Goal: Transaction & Acquisition: Purchase product/service

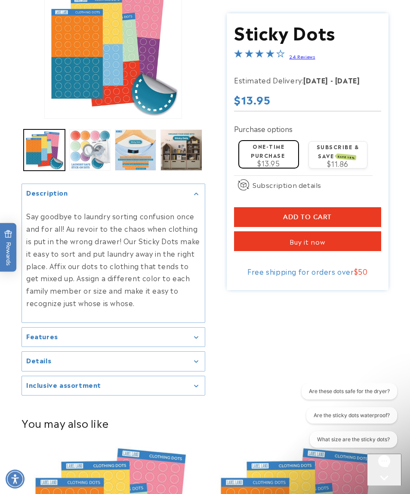
scroll to position [111, 0]
click at [185, 339] on summary "Features" at bounding box center [113, 337] width 183 height 19
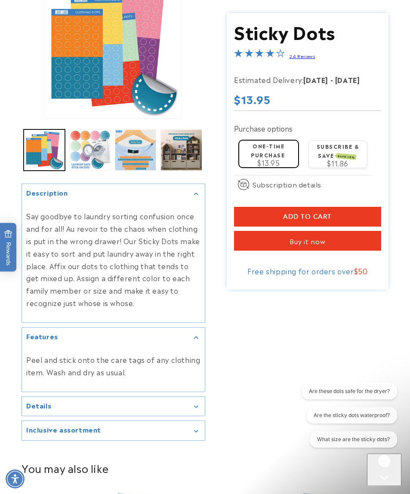
click at [93, 403] on div "Details" at bounding box center [113, 406] width 174 height 6
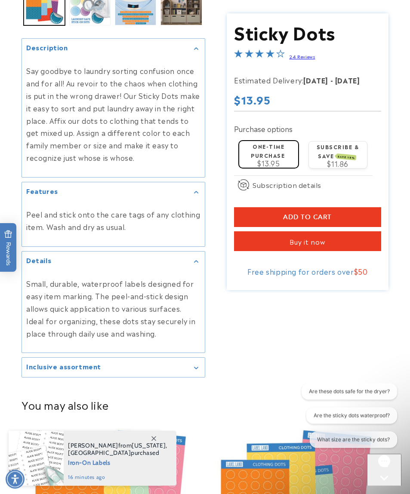
click at [43, 363] on h2 "Inclusive assortment" at bounding box center [63, 366] width 75 height 9
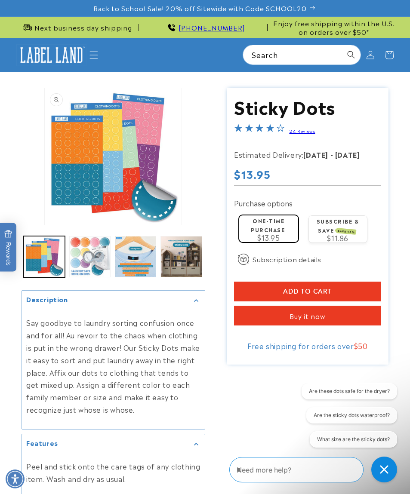
scroll to position [0, 0]
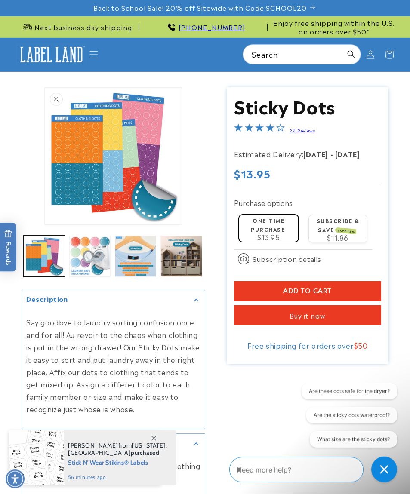
click at [343, 285] on button "Add to cart" at bounding box center [307, 291] width 147 height 20
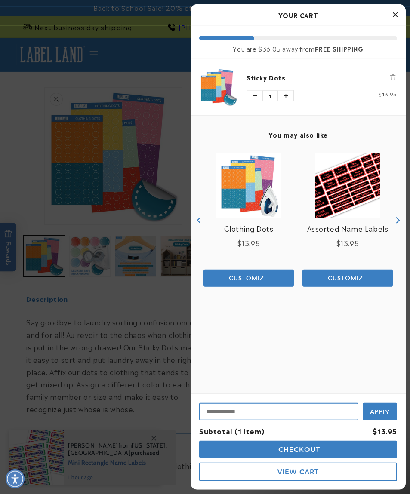
click at [325, 409] on input "Input Discount" at bounding box center [278, 412] width 159 height 18
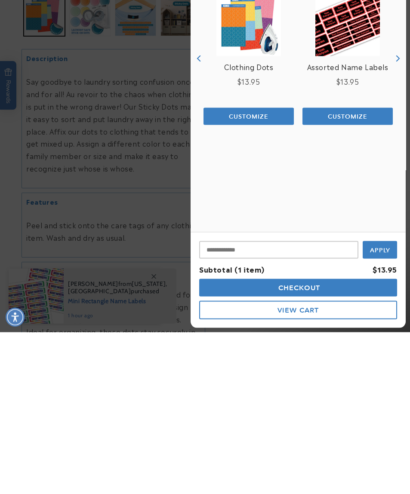
click at [49, 255] on div at bounding box center [205, 247] width 410 height 494
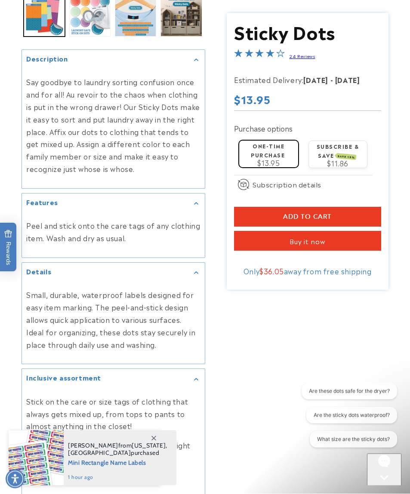
click at [27, 219] on p "Peel and stick onto the care tags of any clothing item. Wash and dry as usual." at bounding box center [113, 231] width 174 height 25
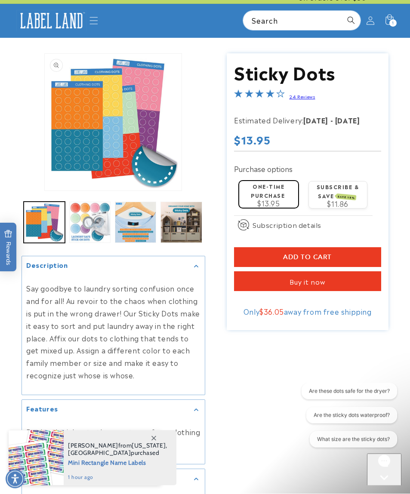
scroll to position [0, 0]
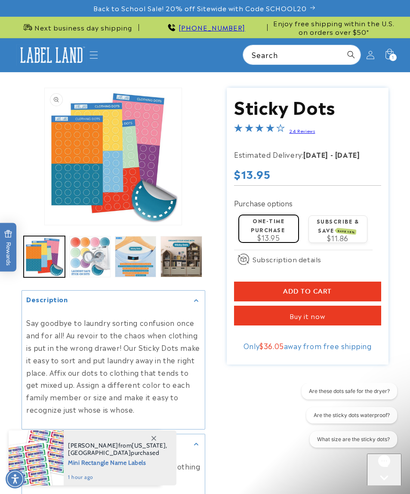
click at [394, 55] on div "1 1 item" at bounding box center [392, 57] width 7 height 7
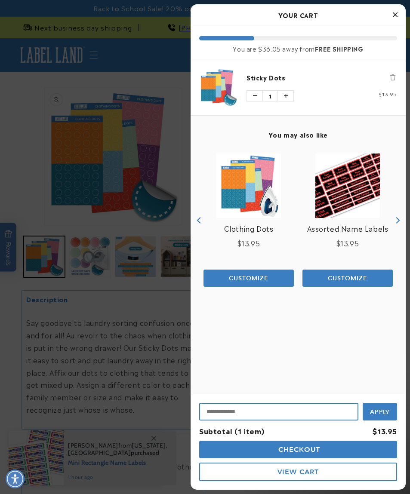
click at [288, 408] on input "Input Discount" at bounding box center [278, 412] width 159 height 18
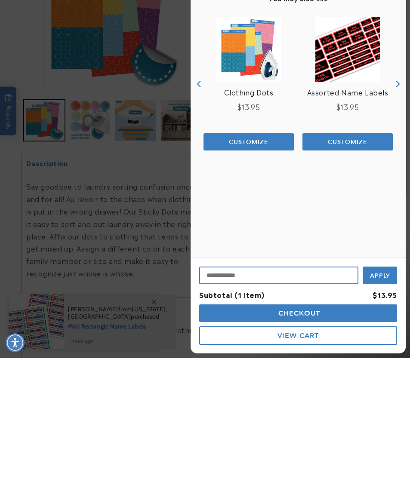
scroll to position [83, 0]
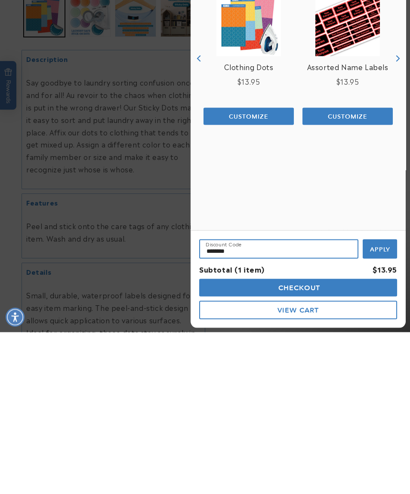
type input "********"
click at [378, 407] on span "Apply" at bounding box center [380, 411] width 20 height 8
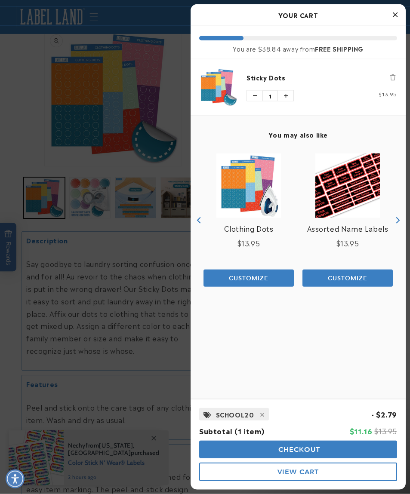
scroll to position [0, 0]
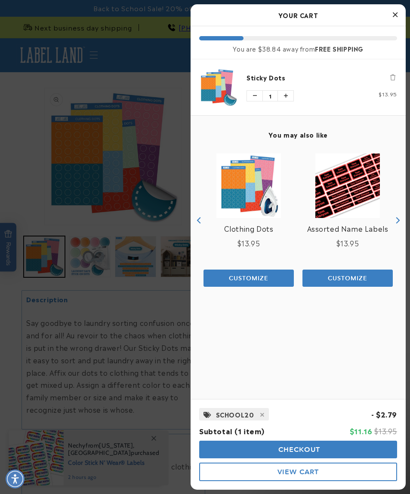
click at [397, 17] on button "Close Cart" at bounding box center [394, 15] width 13 height 13
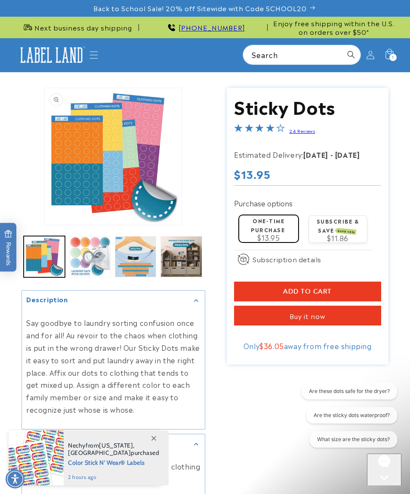
click at [91, 52] on icon "Menu" at bounding box center [93, 55] width 9 height 9
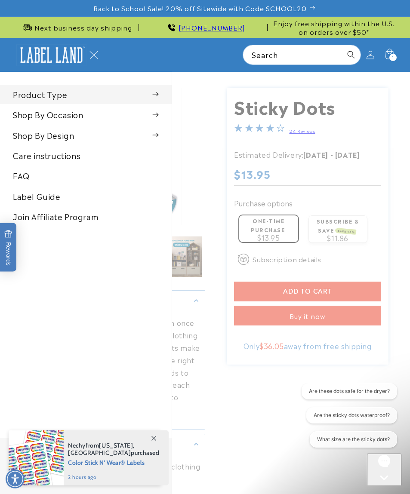
click at [47, 93] on summary "Product Type" at bounding box center [86, 94] width 172 height 19
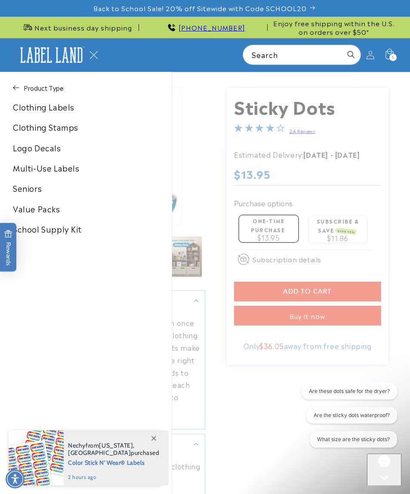
click at [47, 170] on link "Multi-Use Labels" at bounding box center [86, 167] width 172 height 19
